Goal: Information Seeking & Learning: Check status

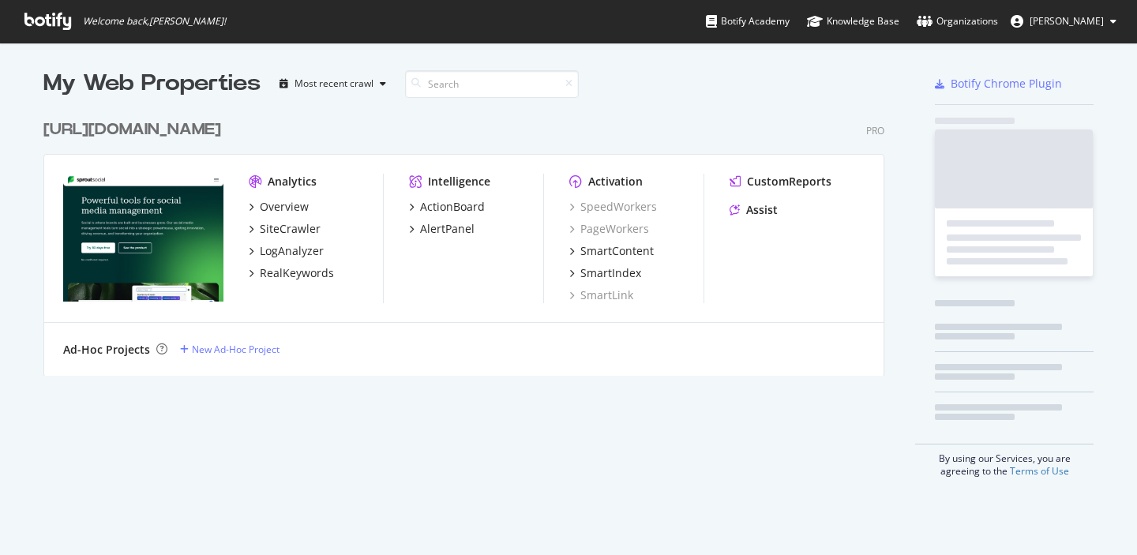
scroll to position [555, 1137]
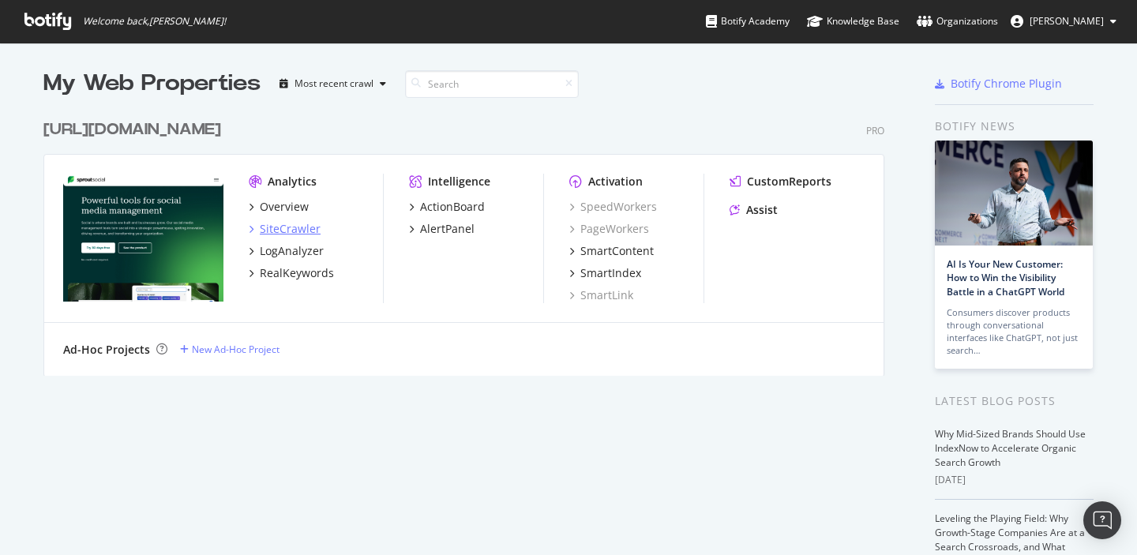
click at [287, 221] on div "SiteCrawler" at bounding box center [290, 229] width 61 height 16
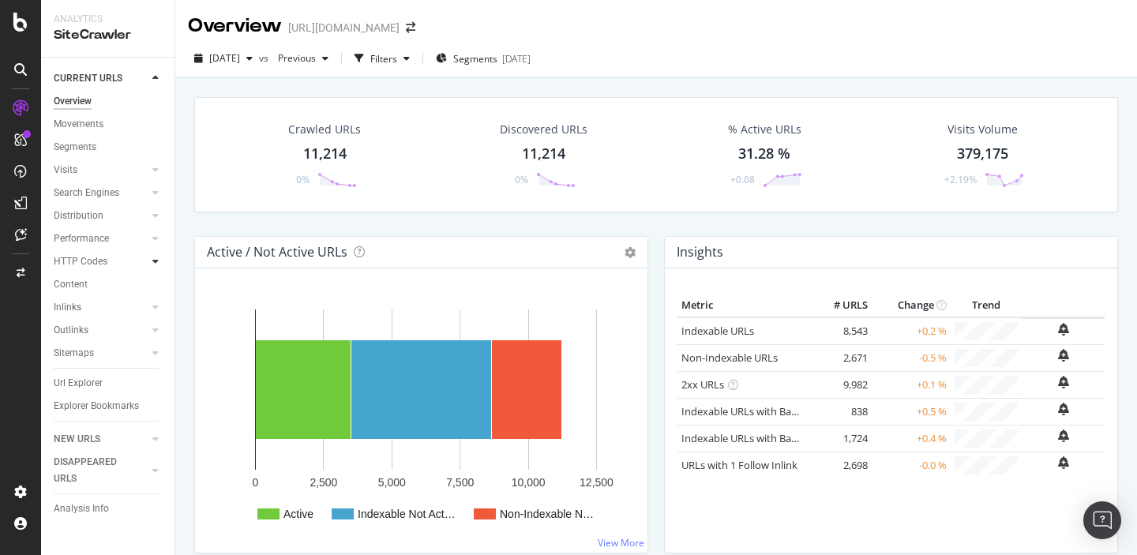
click at [157, 261] on icon at bounding box center [155, 261] width 6 height 9
click at [72, 309] on div "Segments" at bounding box center [82, 307] width 43 height 17
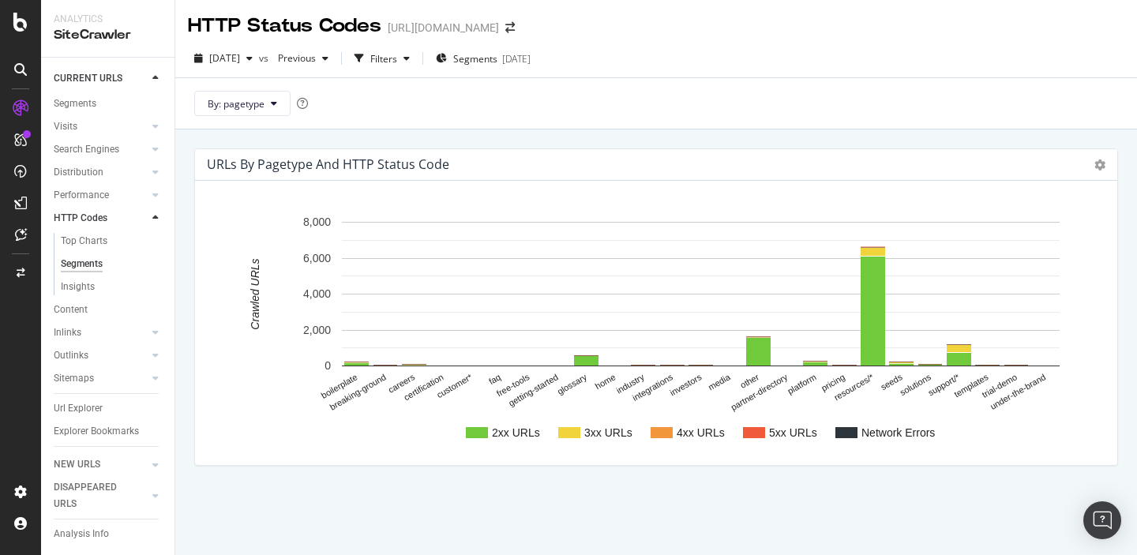
scroll to position [37, 0]
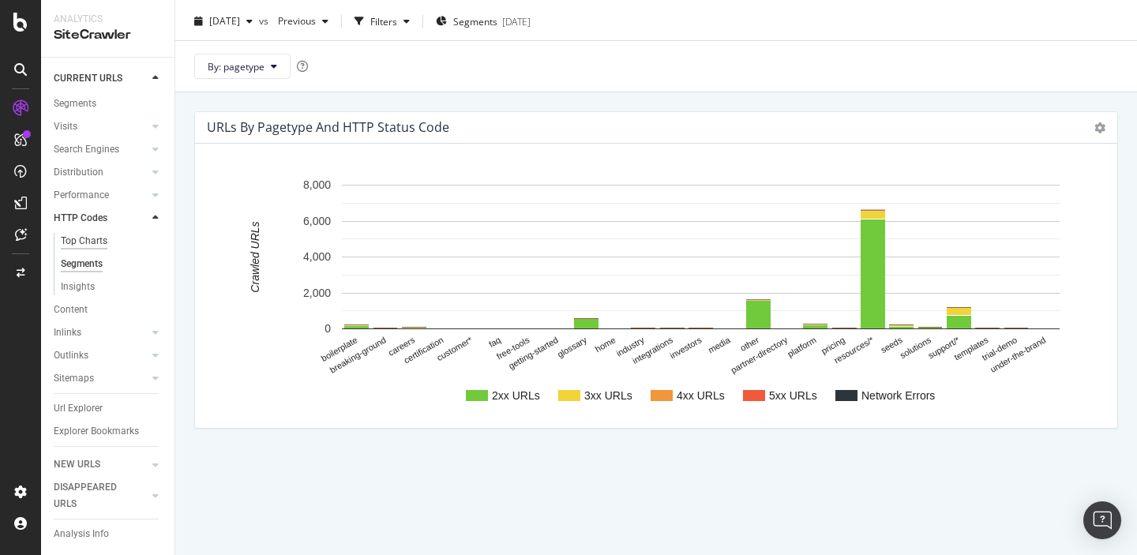
click at [82, 242] on div "Top Charts" at bounding box center [84, 241] width 47 height 17
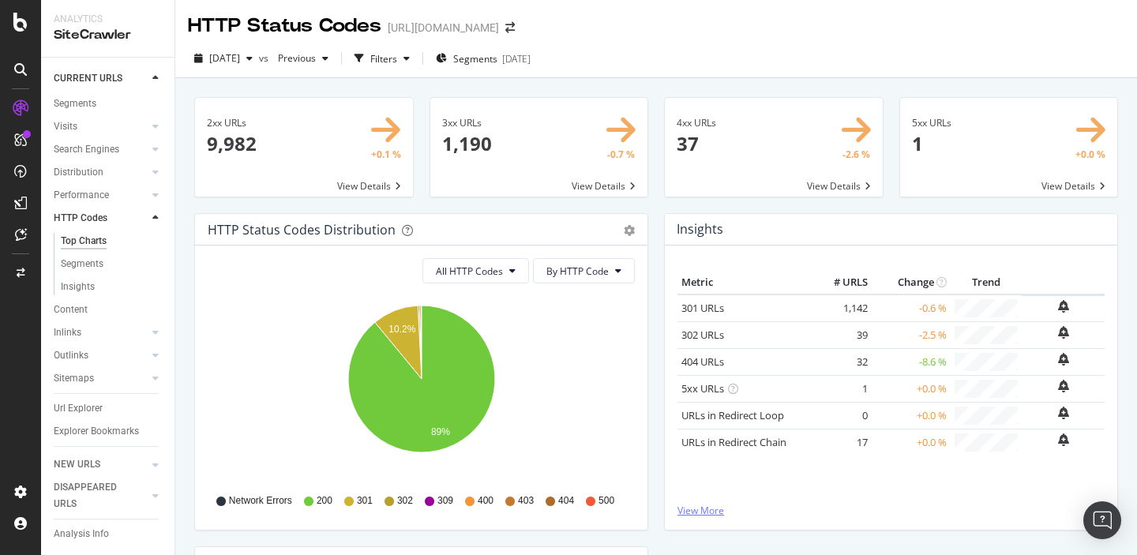
click at [696, 509] on link "View More" at bounding box center [890, 510] width 427 height 13
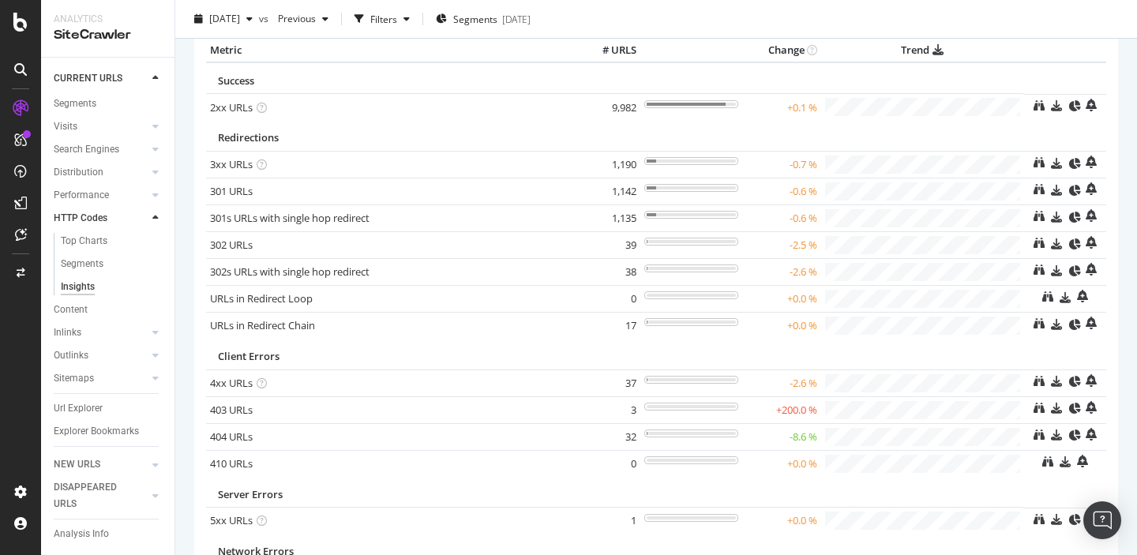
scroll to position [63, 0]
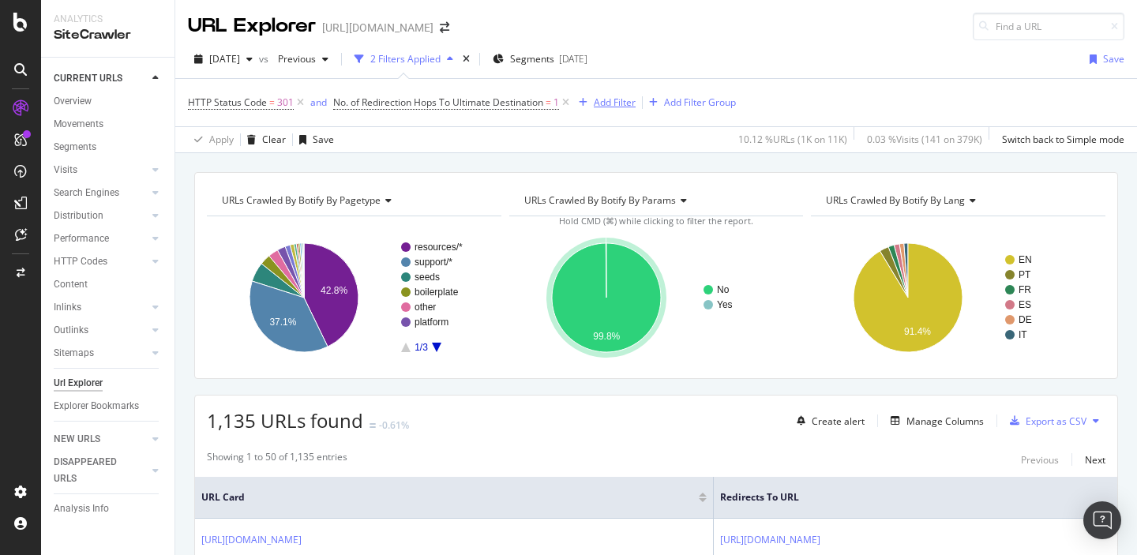
click at [617, 102] on div "Add Filter" at bounding box center [615, 102] width 42 height 13
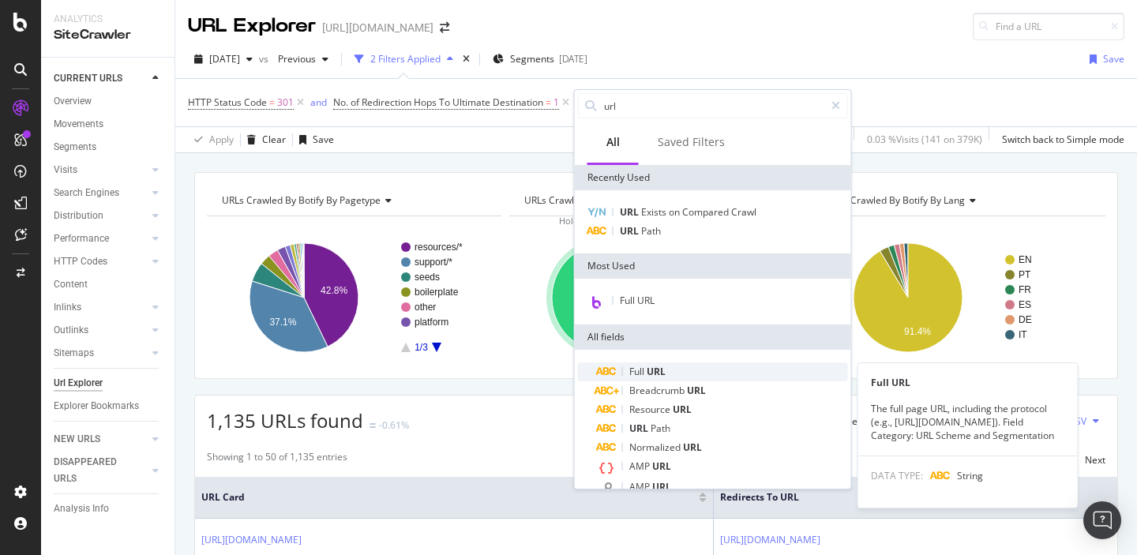
type input "url"
click at [643, 365] on span "Full" at bounding box center [637, 371] width 17 height 13
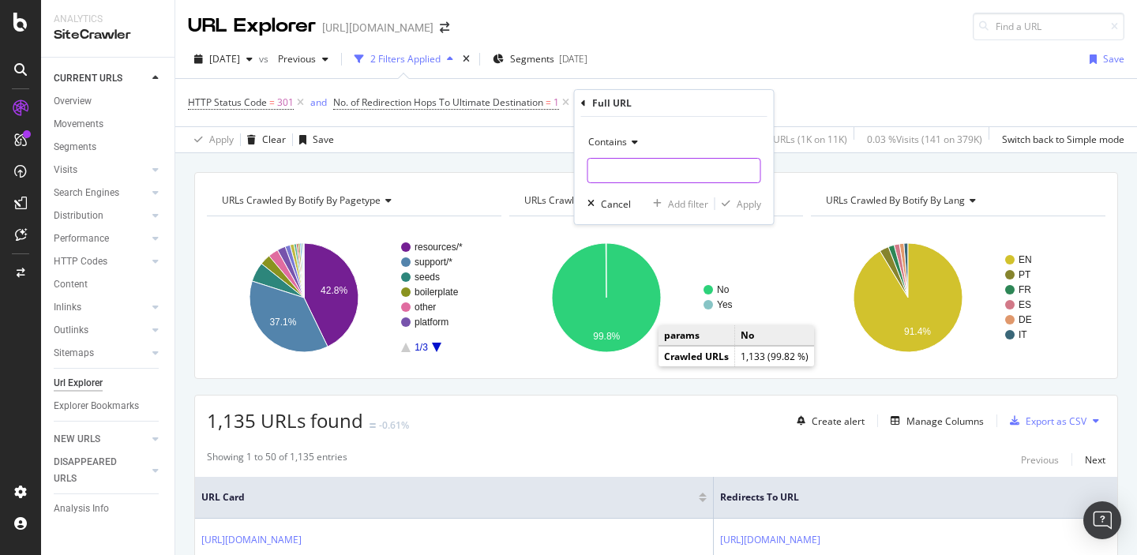
click at [630, 171] on input "text" at bounding box center [674, 170] width 172 height 25
paste input "[URL][DOMAIN_NAME]"
type input "[URL][DOMAIN_NAME]"
click at [740, 204] on div "Apply" at bounding box center [748, 203] width 24 height 13
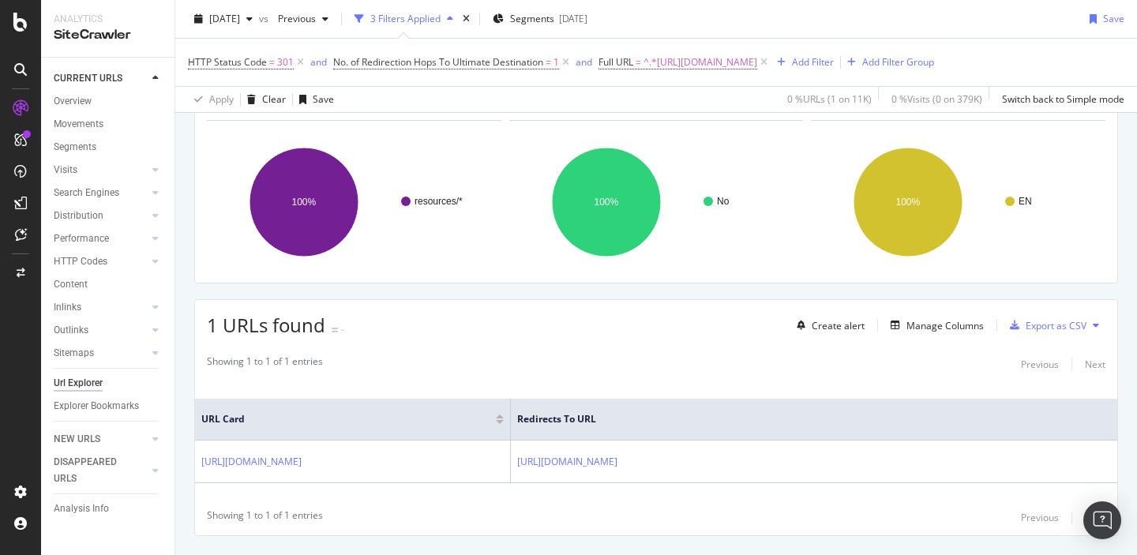
scroll to position [132, 0]
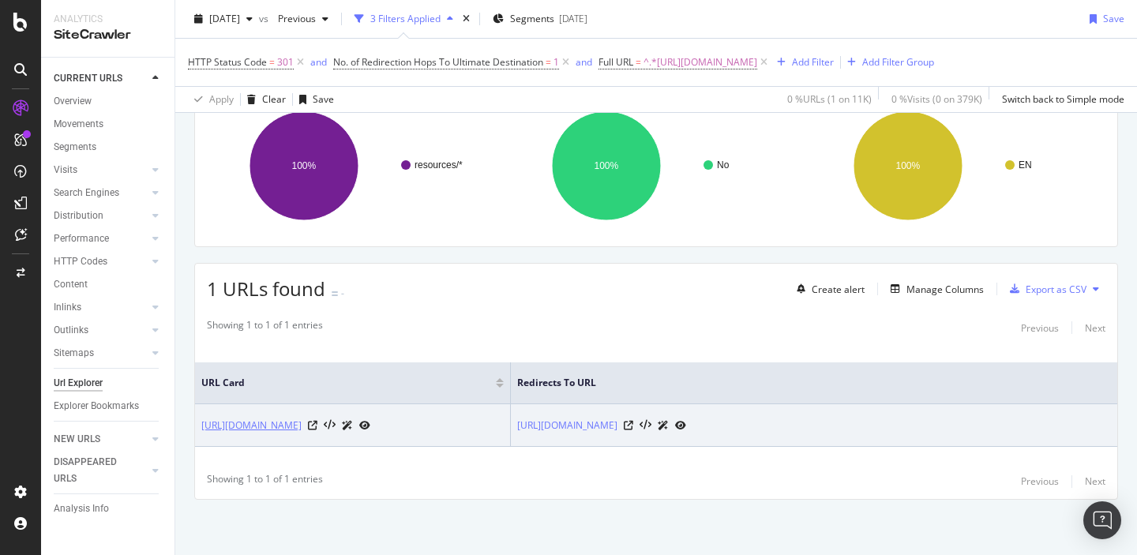
click at [302, 418] on link "[URL][DOMAIN_NAME]" at bounding box center [251, 426] width 100 height 16
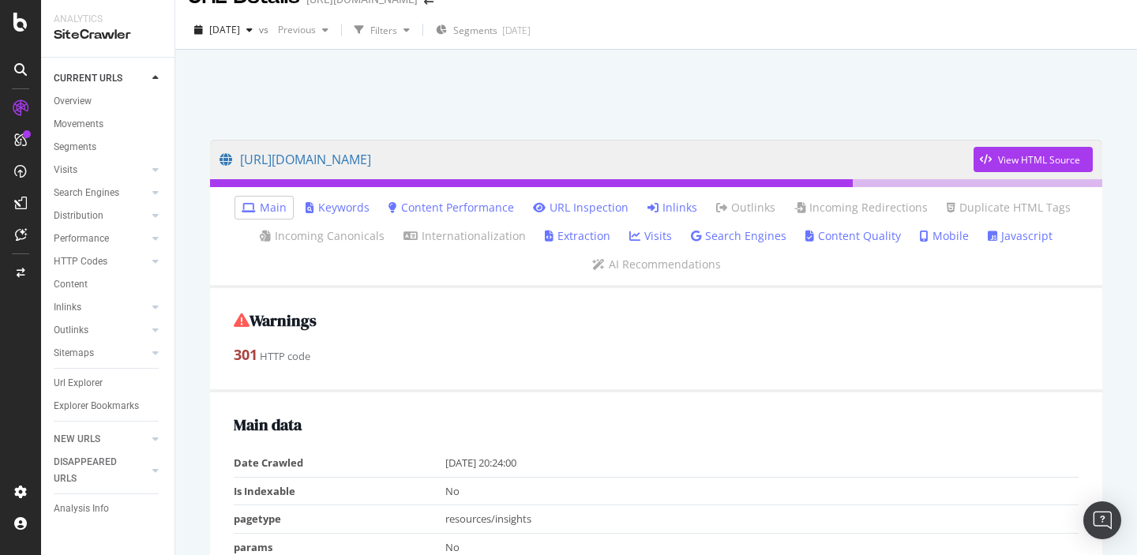
scroll to position [30, 0]
click at [660, 211] on link "Inlinks" at bounding box center [672, 206] width 50 height 16
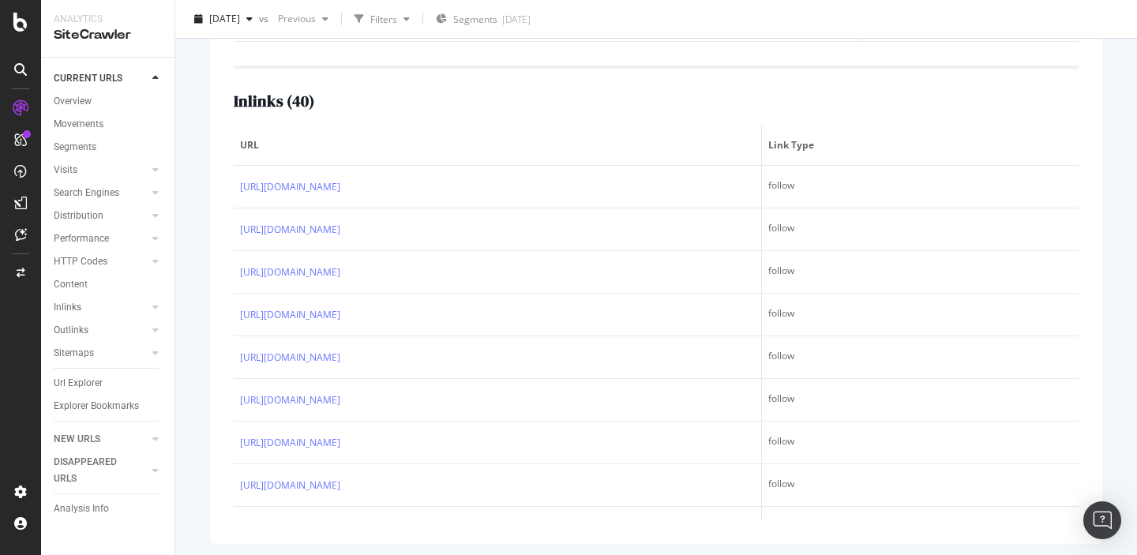
scroll to position [572, 0]
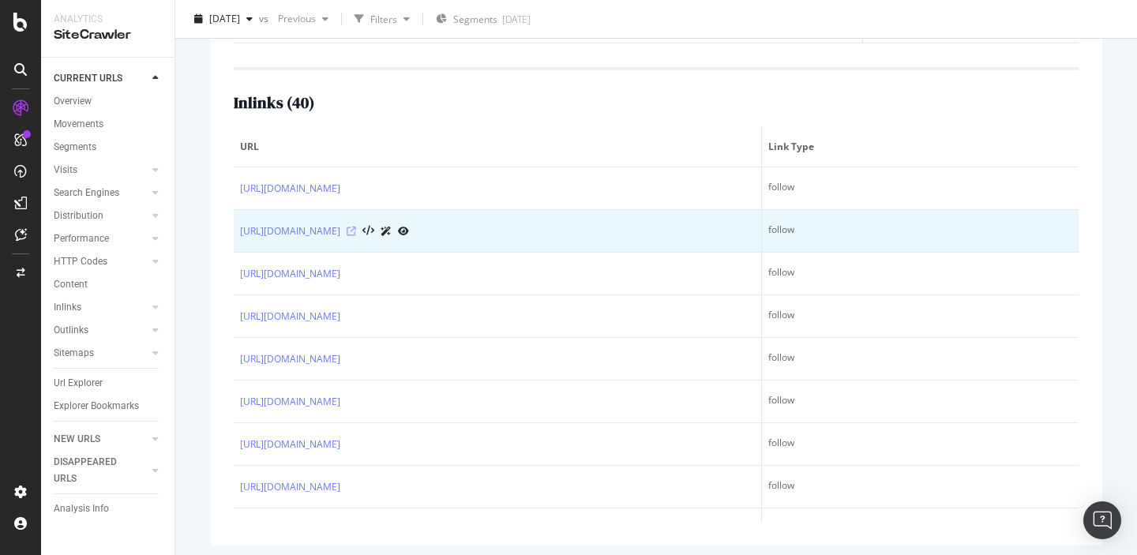
click at [356, 231] on icon at bounding box center [351, 231] width 9 height 9
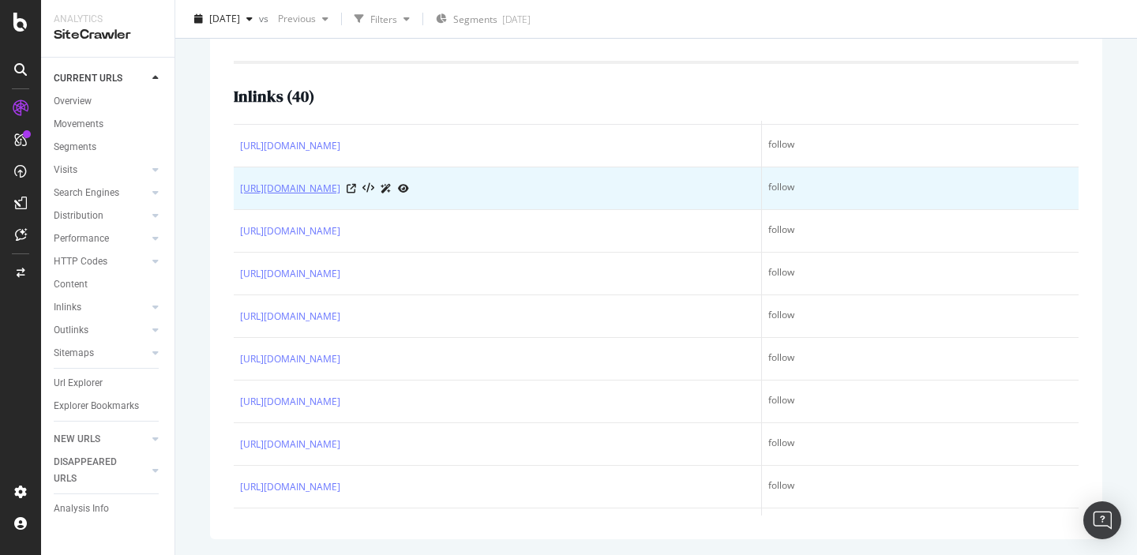
scroll to position [39, 0]
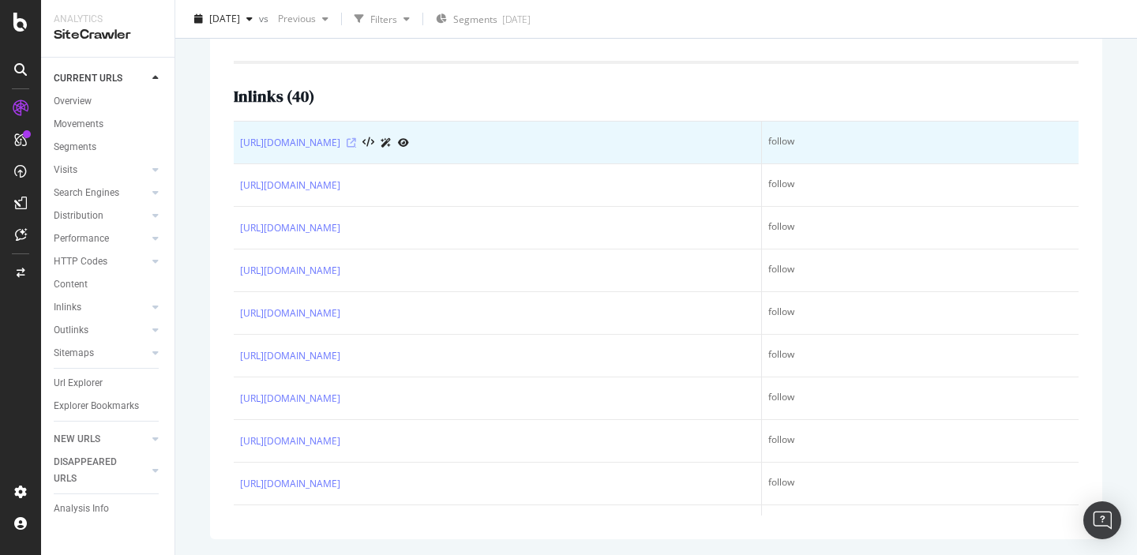
click at [356, 141] on icon at bounding box center [351, 142] width 9 height 9
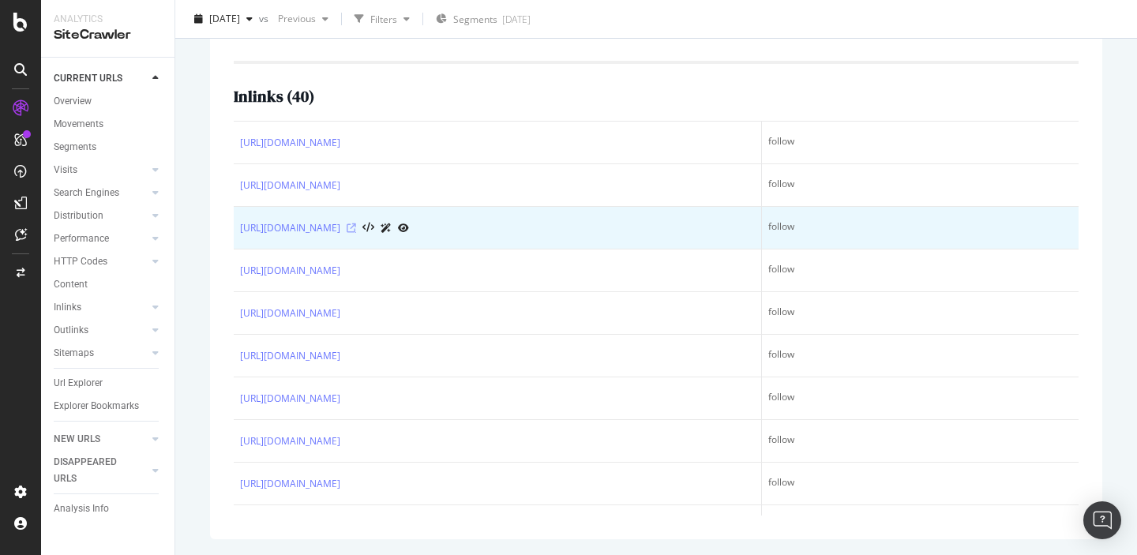
click at [356, 226] on icon at bounding box center [351, 227] width 9 height 9
